Goal: Task Accomplishment & Management: Manage account settings

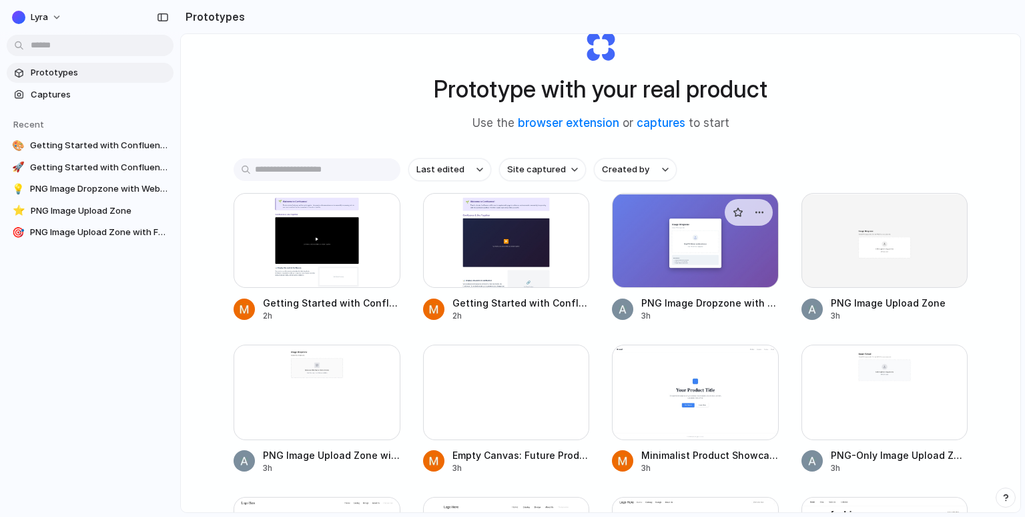
scroll to position [204, 0]
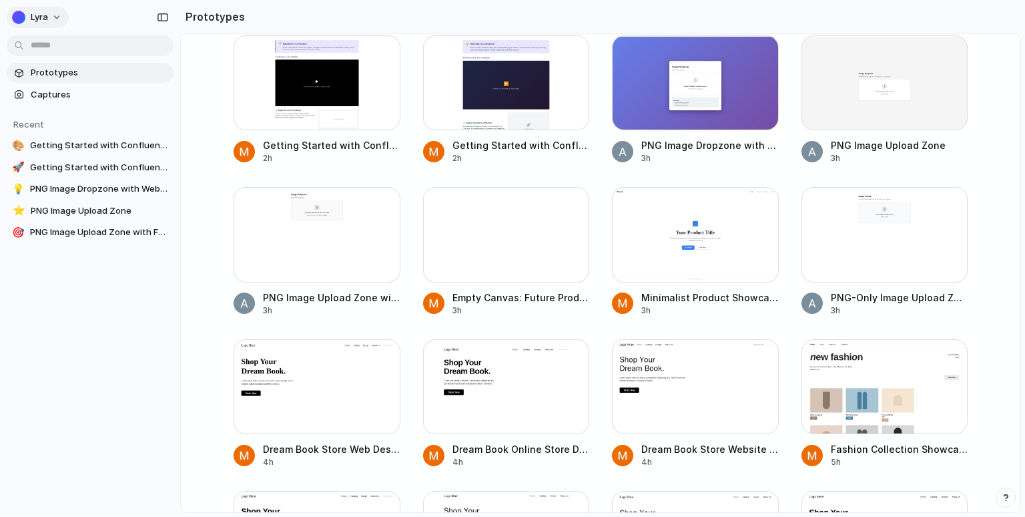
click at [61, 14] on button "Lyra" at bounding box center [38, 17] width 62 height 21
click at [69, 54] on li "Settings" at bounding box center [64, 47] width 111 height 21
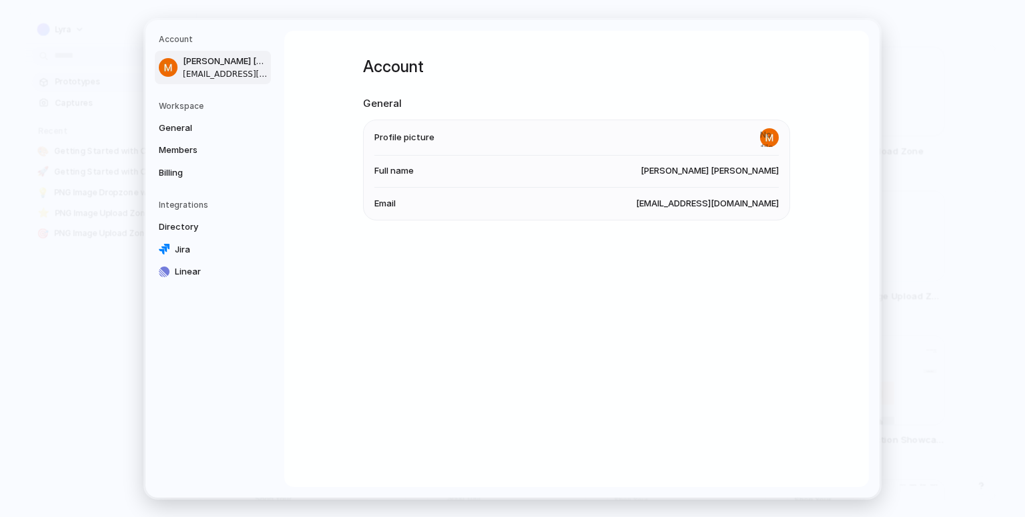
click at [189, 160] on div "General Members Billing" at bounding box center [215, 150] width 112 height 66
click at [192, 162] on link "Billing" at bounding box center [213, 172] width 116 height 21
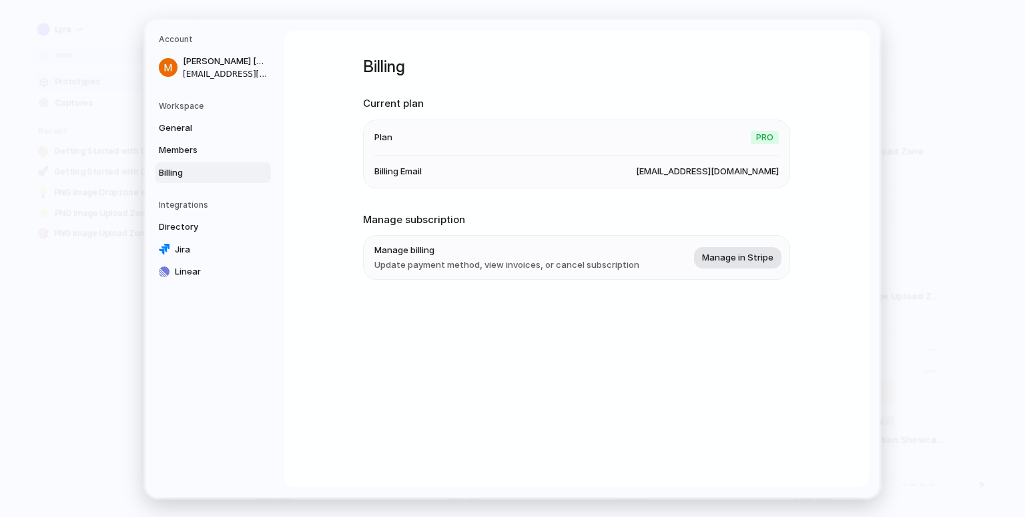
click at [745, 256] on span "Manage in Stripe" at bounding box center [737, 256] width 71 height 13
